Goal: Information Seeking & Learning: Learn about a topic

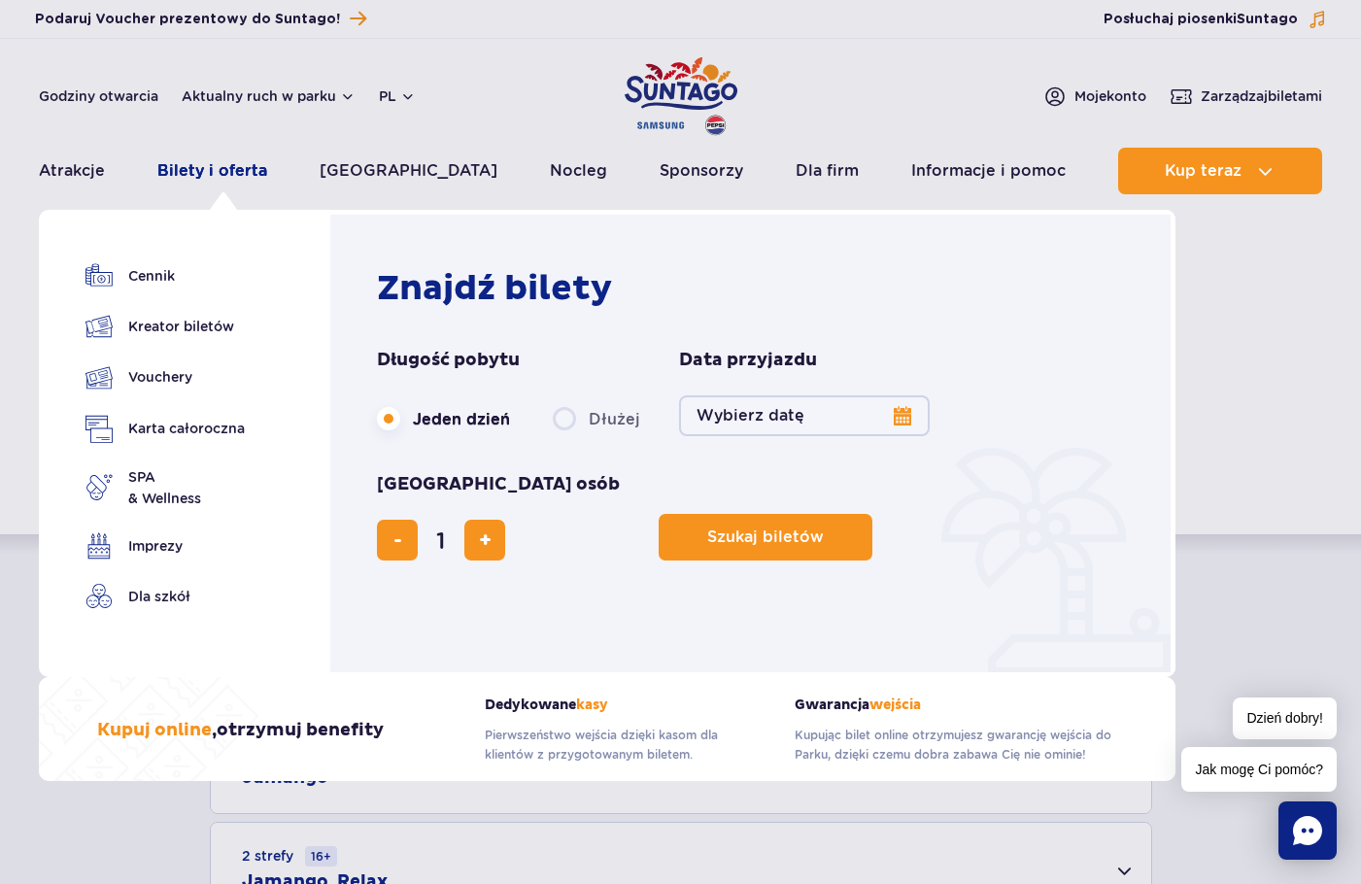
click at [207, 170] on link "Bilety i oferta" at bounding box center [212, 171] width 110 height 47
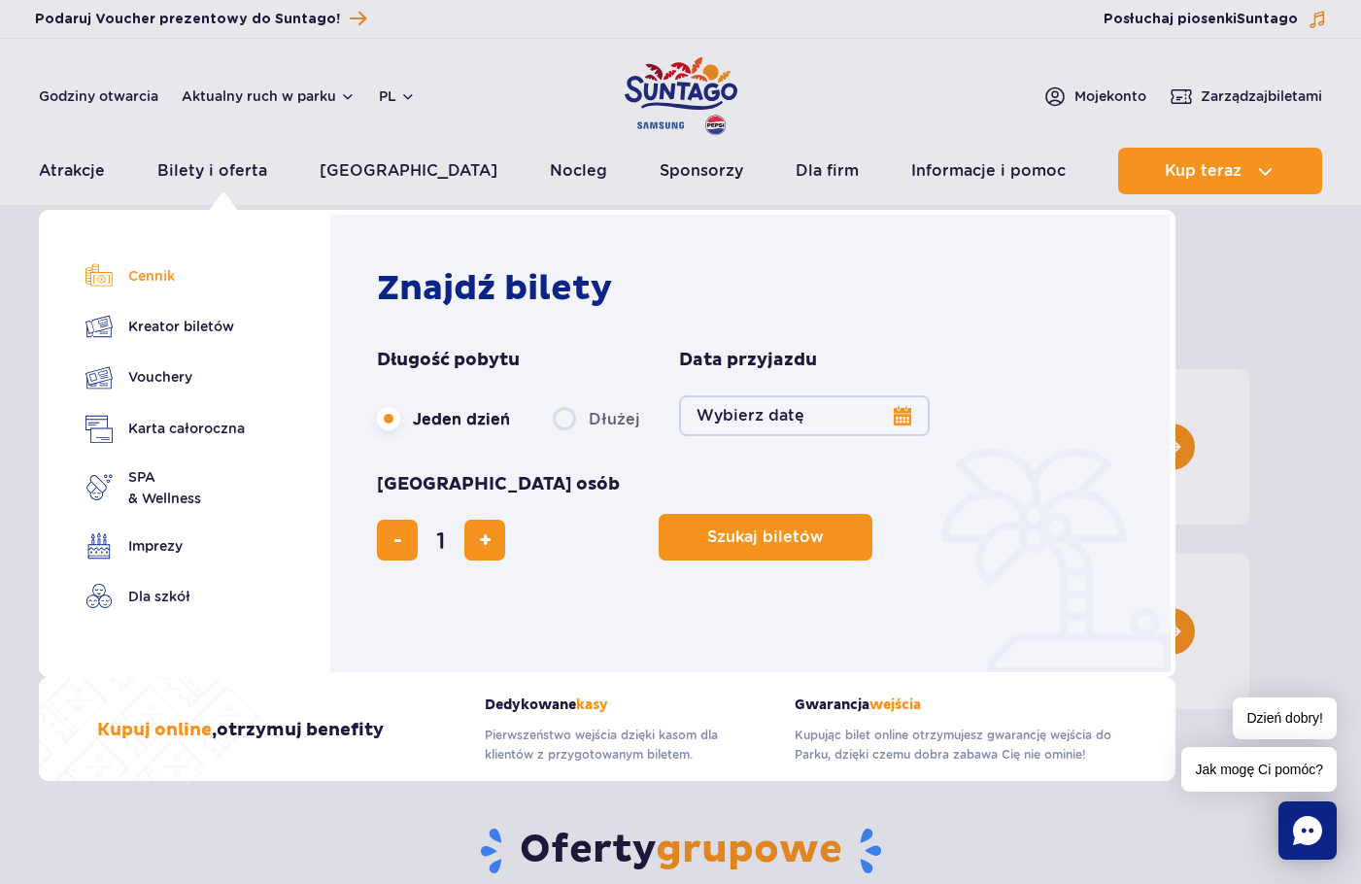
click at [148, 273] on link "Cennik" at bounding box center [164, 275] width 159 height 27
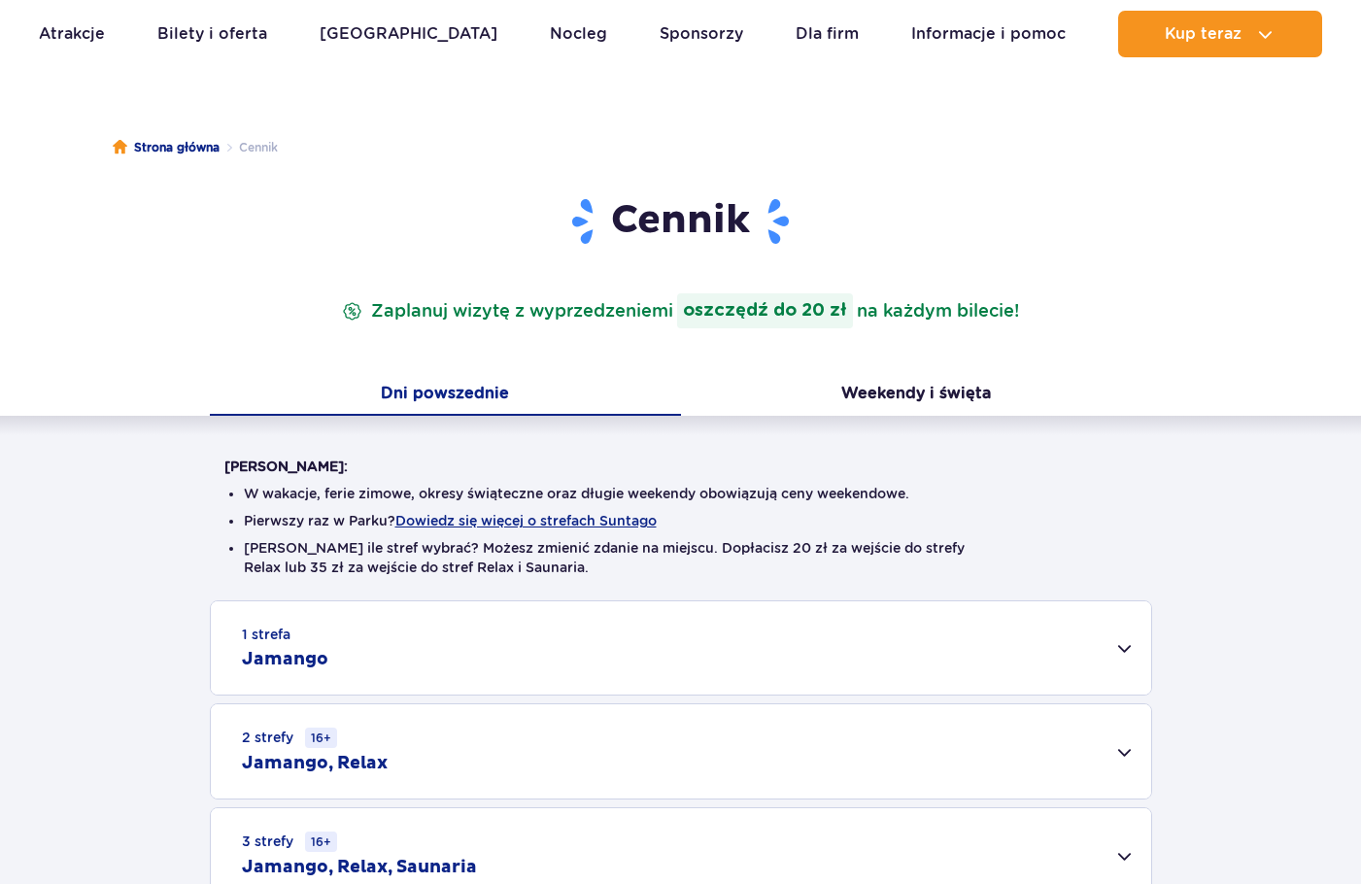
scroll to position [251, 0]
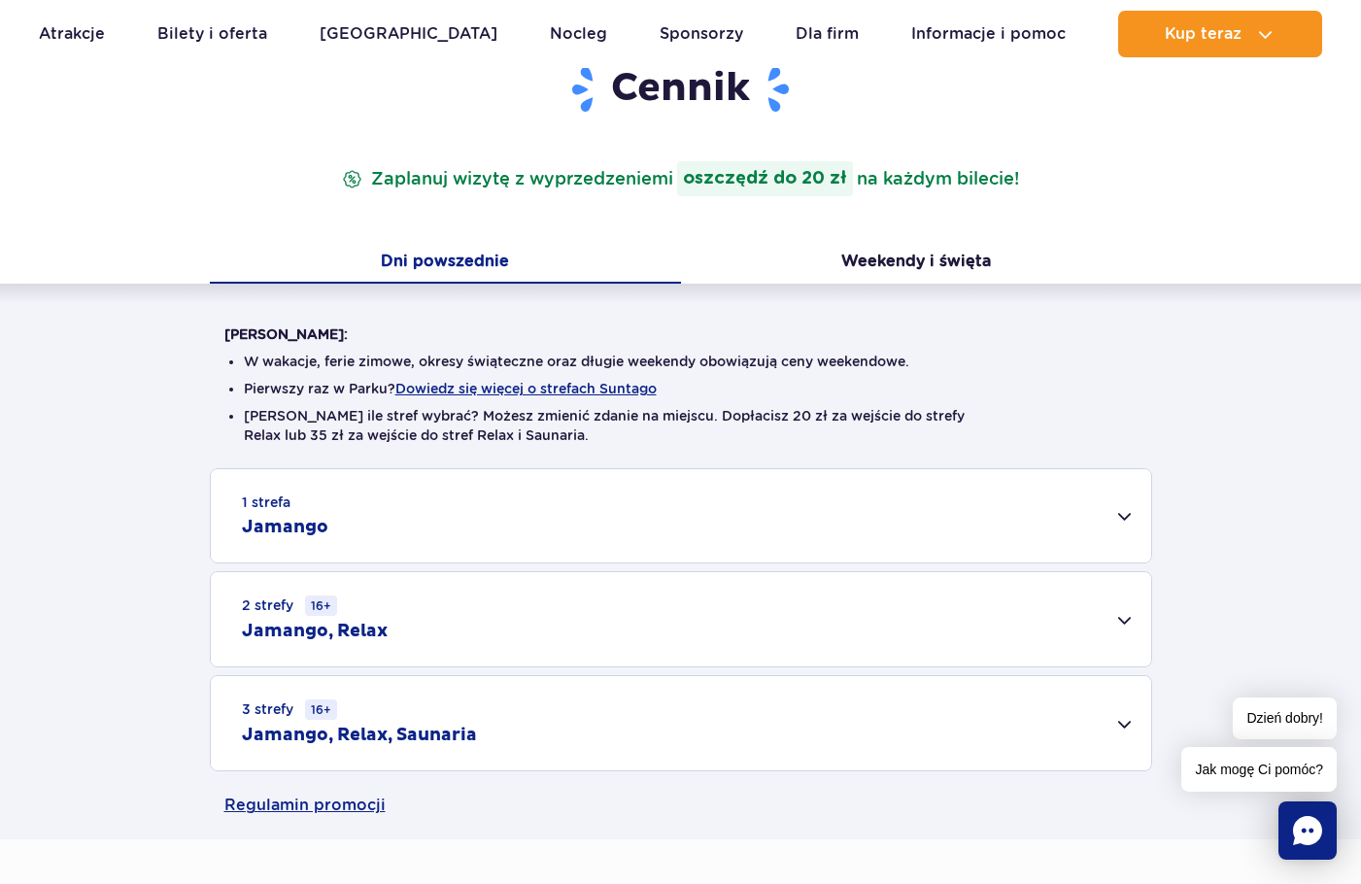
click at [520, 718] on div "3 strefy 16+ Jamango, Relax, Saunaria" at bounding box center [681, 723] width 940 height 94
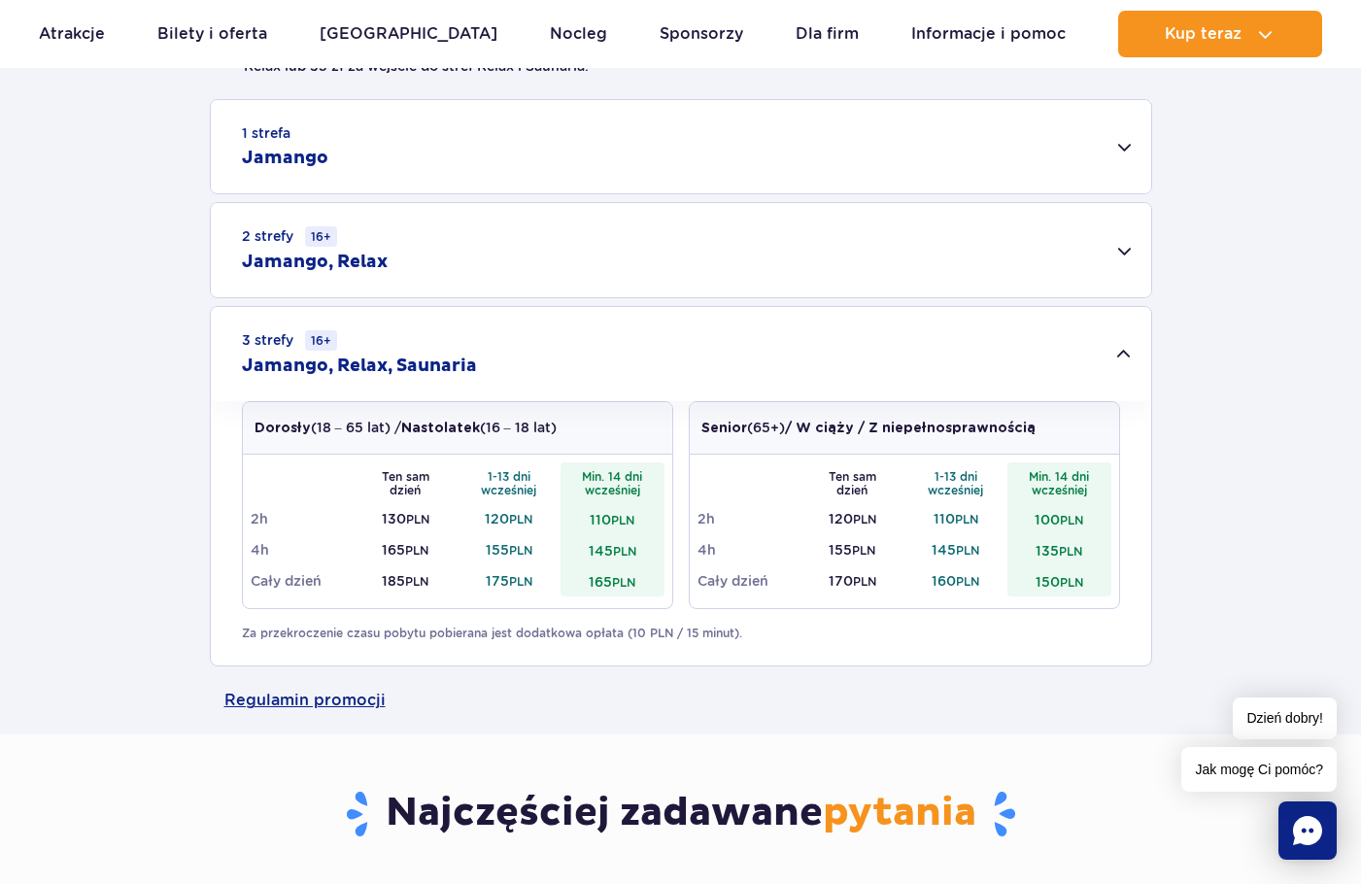
scroll to position [567, 0]
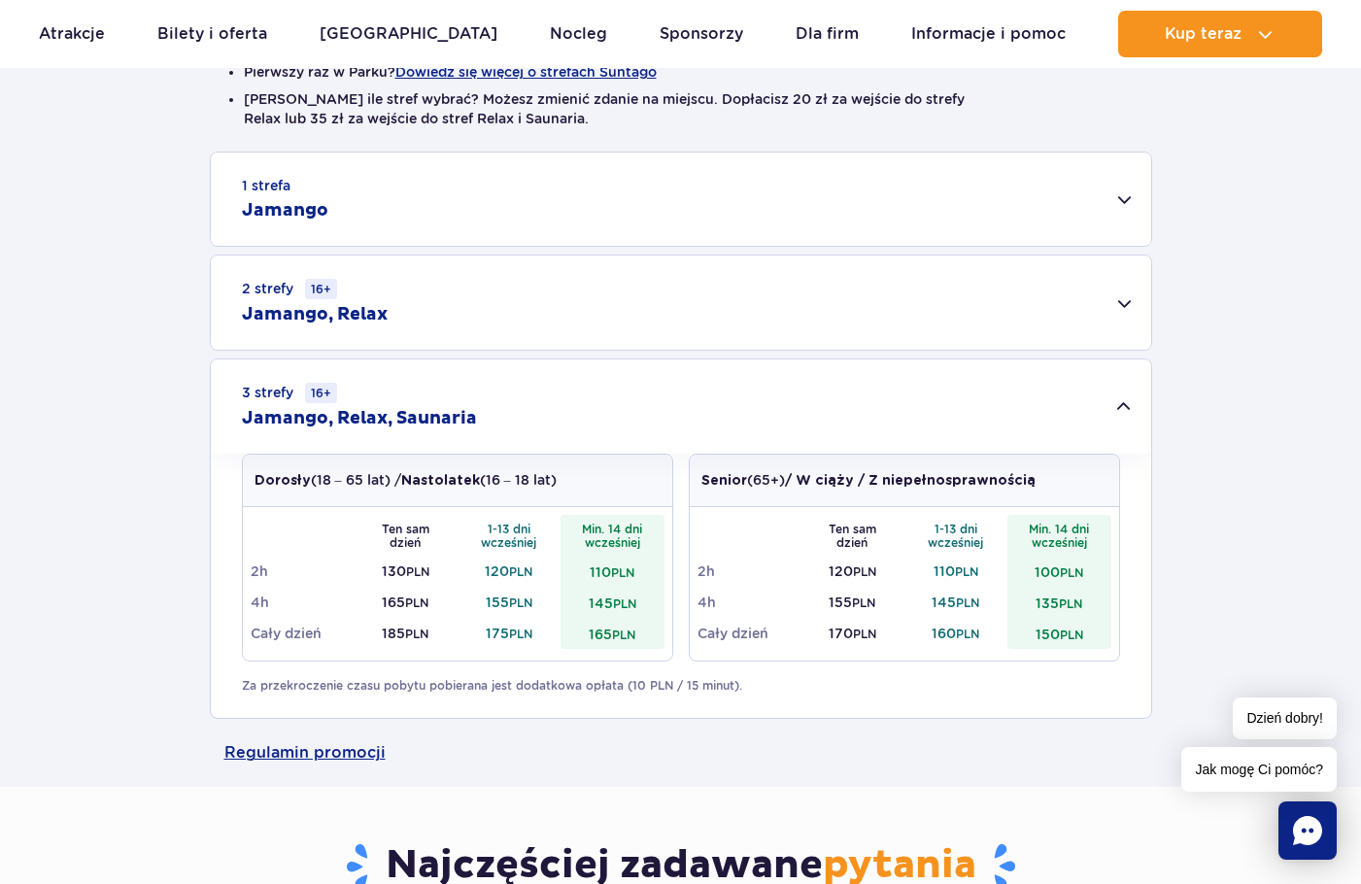
click at [1129, 306] on div "2 strefy 16+ Jamango, Relax" at bounding box center [681, 302] width 940 height 94
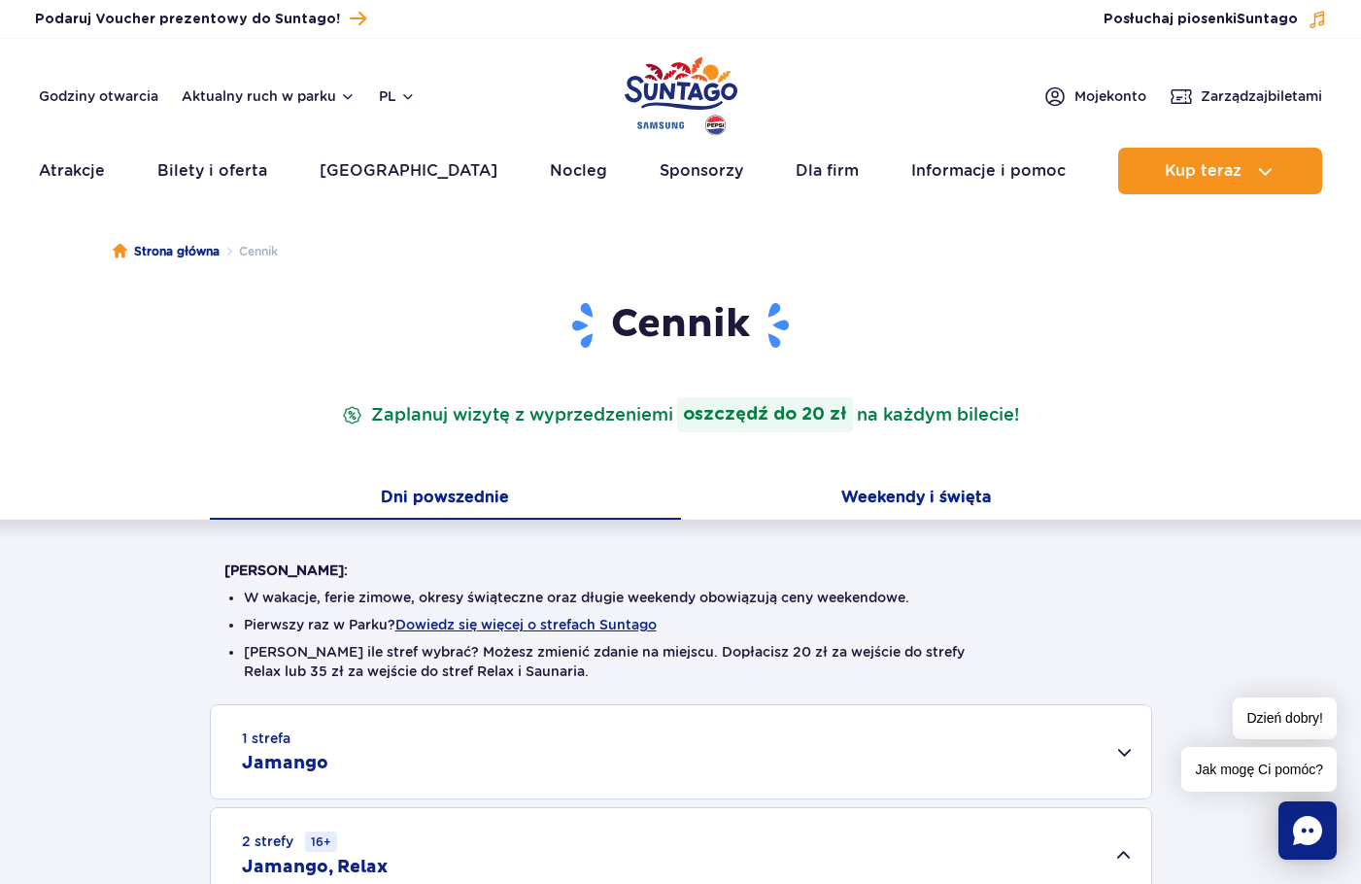
scroll to position [0, 0]
